Goal: Check status: Check status

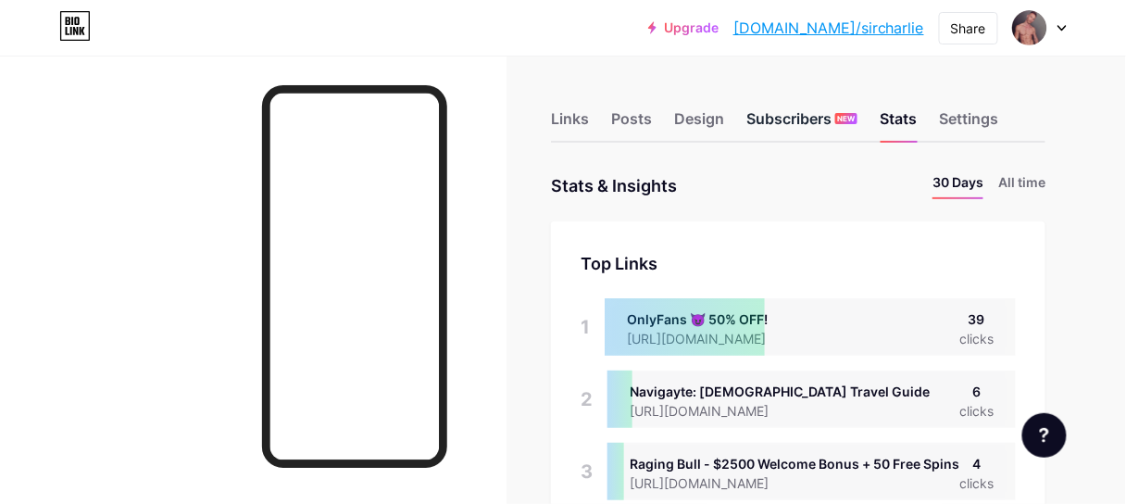
click at [848, 134] on div "Subscribers NEW" at bounding box center [801, 123] width 111 height 33
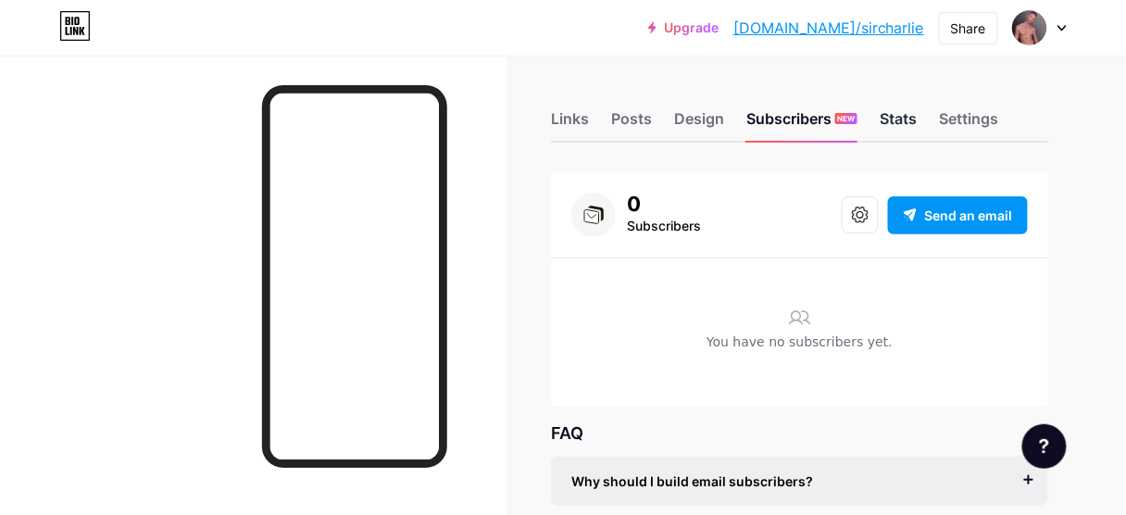
click at [893, 118] on div "Stats" at bounding box center [898, 123] width 37 height 33
